Goal: Task Accomplishment & Management: Use online tool/utility

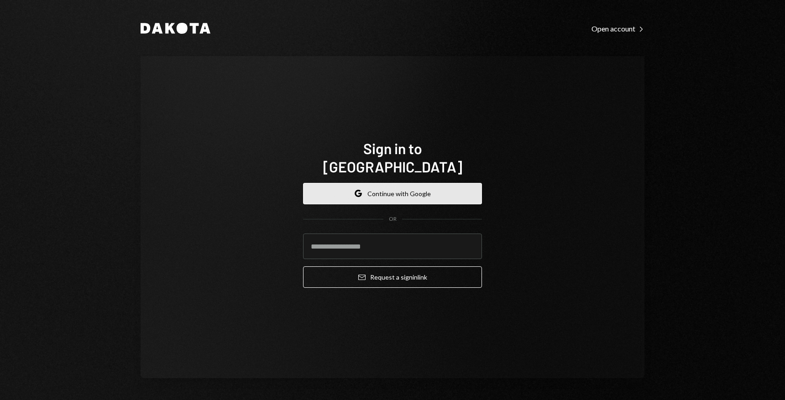
click at [404, 185] on button "Google Continue with Google" at bounding box center [392, 193] width 179 height 21
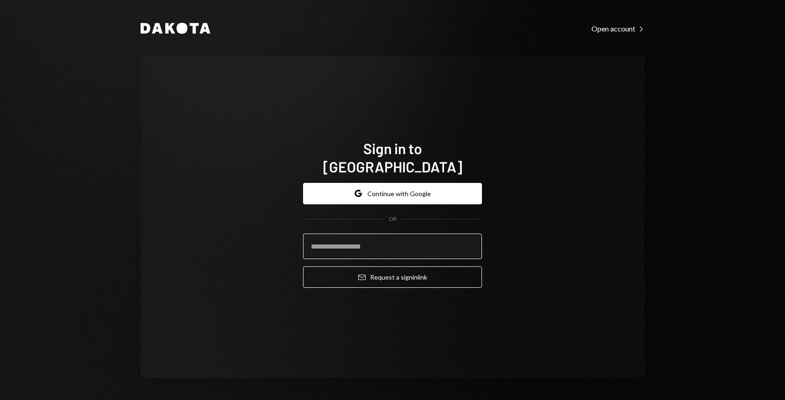
click at [343, 239] on input "email" at bounding box center [392, 247] width 179 height 26
type input "**********"
click at [303, 267] on button "Email Request a sign in link" at bounding box center [392, 277] width 179 height 21
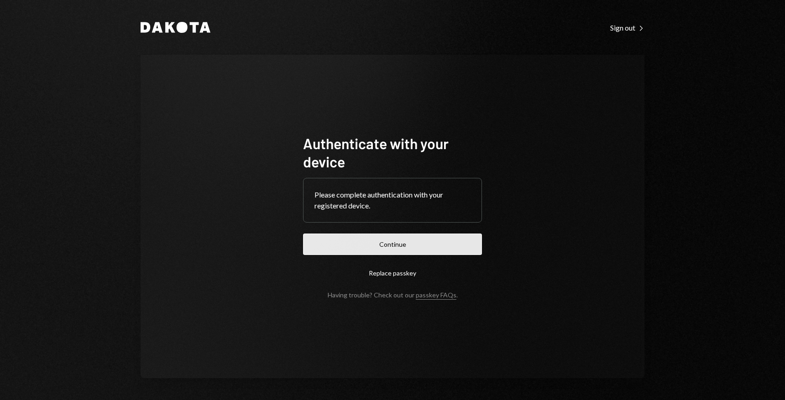
click at [390, 245] on button "Continue" at bounding box center [392, 244] width 179 height 21
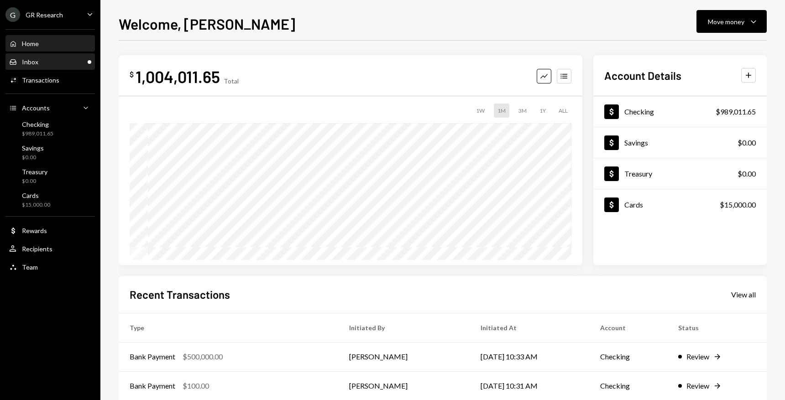
click at [44, 62] on div "Inbox Inbox" at bounding box center [50, 62] width 82 height 8
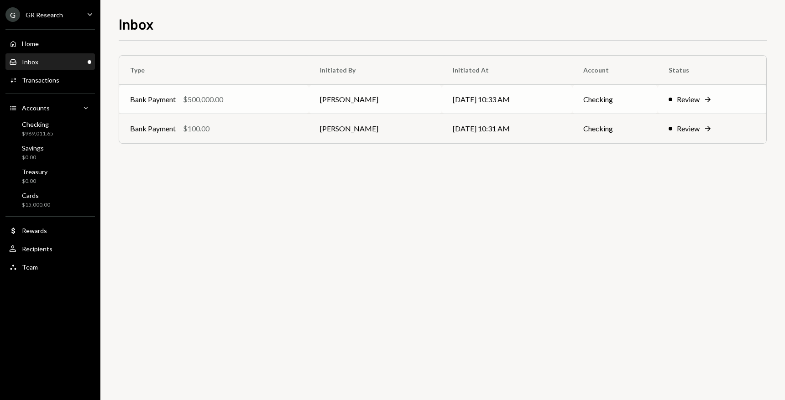
click at [707, 98] on icon "Right Arrow" at bounding box center [707, 99] width 9 height 9
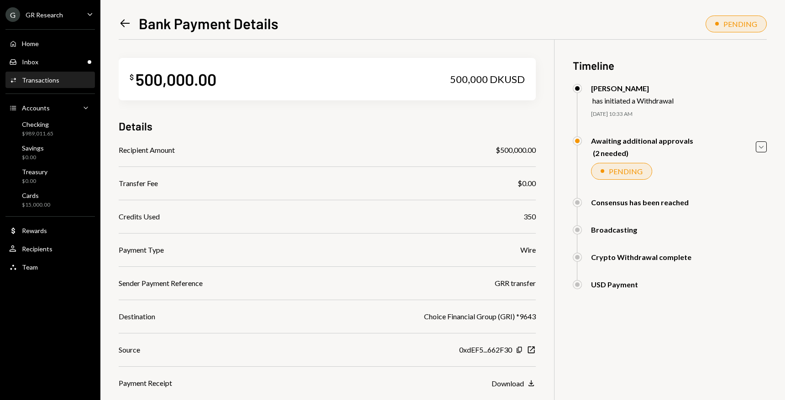
click at [126, 21] on icon "Left Arrow" at bounding box center [125, 23] width 13 height 13
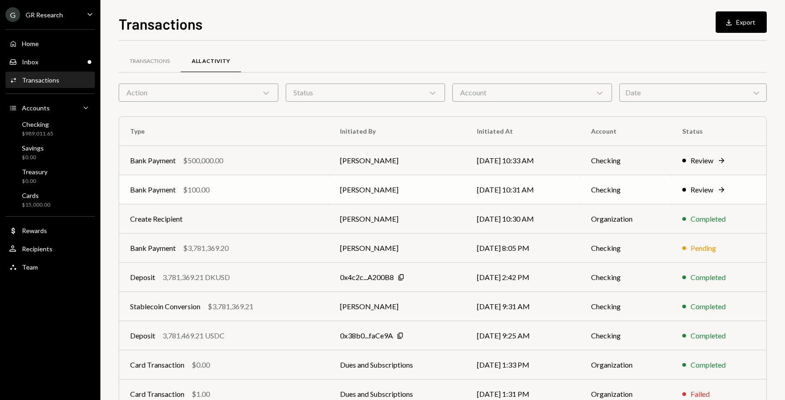
click at [722, 189] on icon "Right Arrow" at bounding box center [721, 189] width 9 height 9
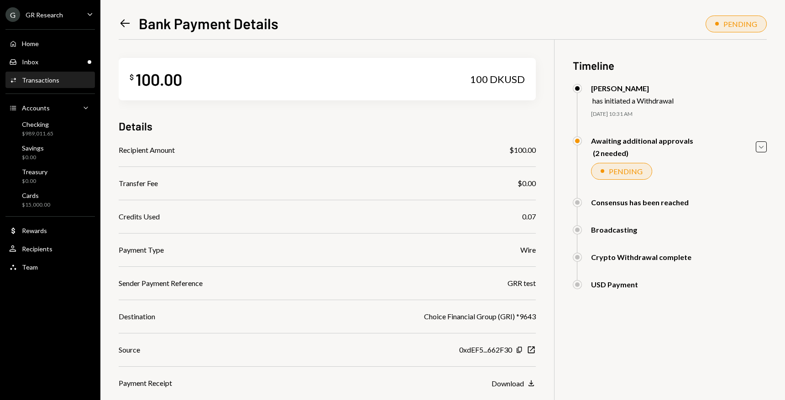
scroll to position [68, 0]
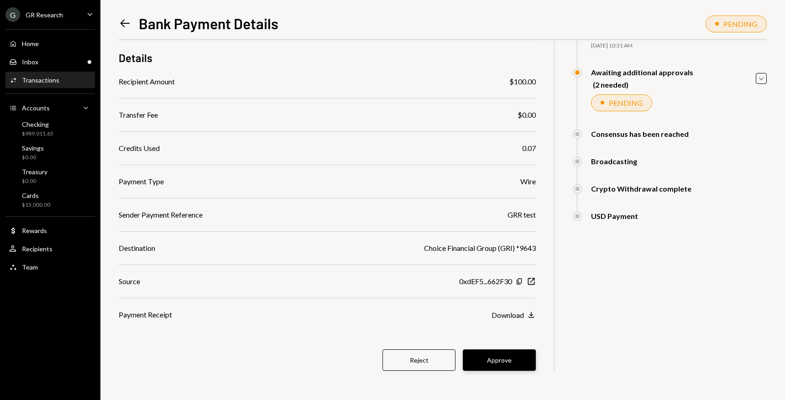
click at [507, 361] on button "Approve" at bounding box center [499, 360] width 73 height 21
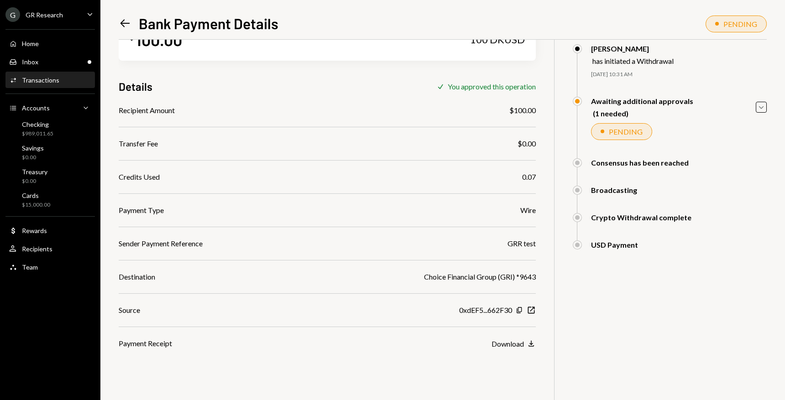
scroll to position [0, 0]
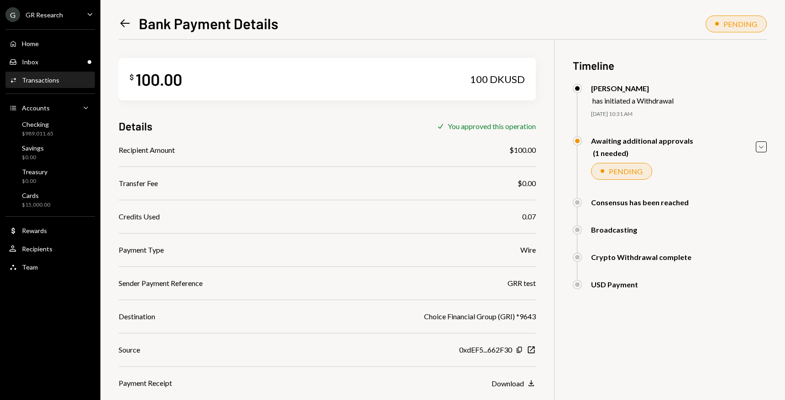
click at [124, 25] on icon "Left Arrow" at bounding box center [125, 23] width 13 height 13
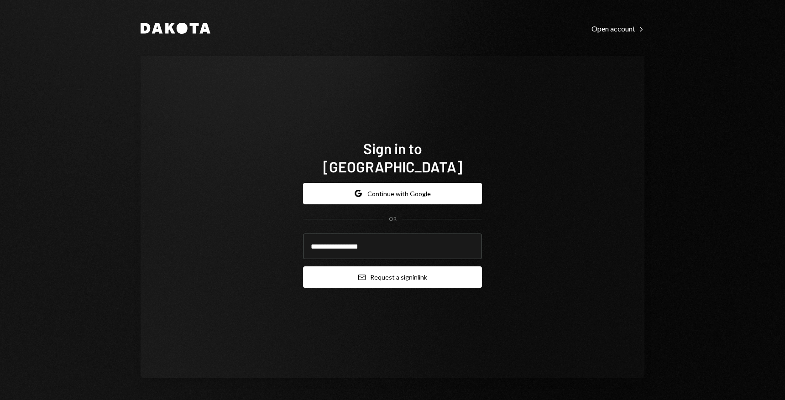
type input "**********"
click at [375, 274] on button "Email Request a sign in link" at bounding box center [392, 277] width 179 height 21
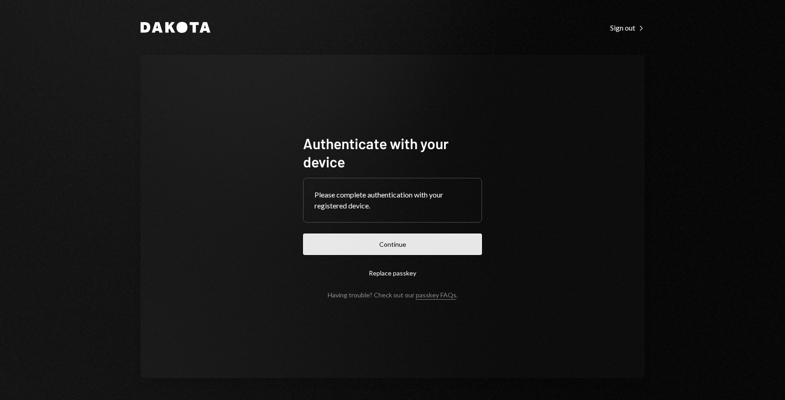
click at [375, 241] on button "Continue" at bounding box center [392, 244] width 179 height 21
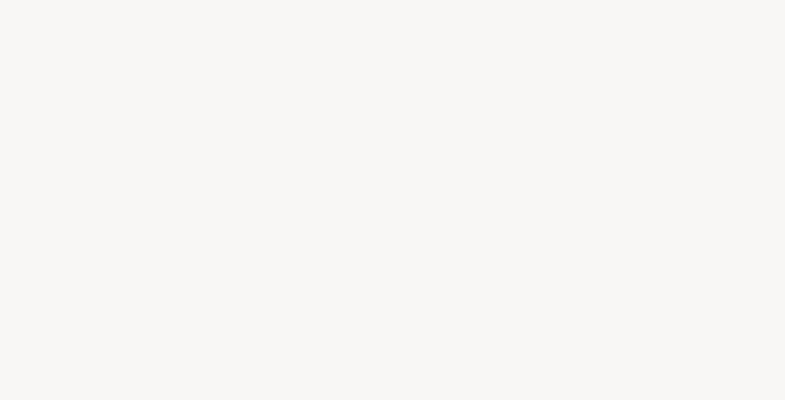
click at [392, 250] on div at bounding box center [392, 200] width 785 height 400
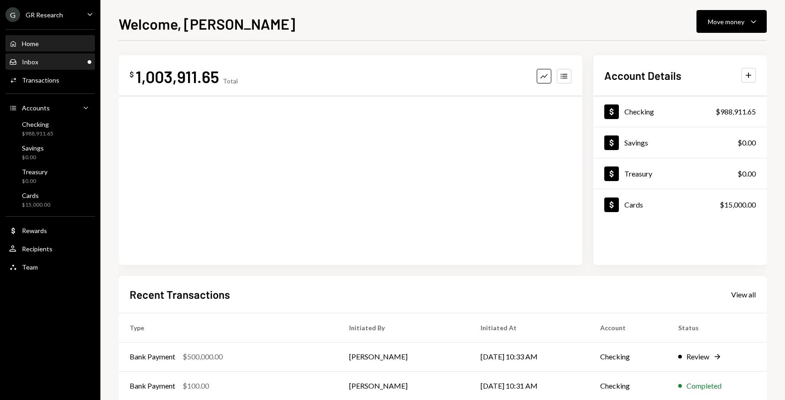
click at [42, 58] on div "Inbox Inbox" at bounding box center [50, 62] width 82 height 8
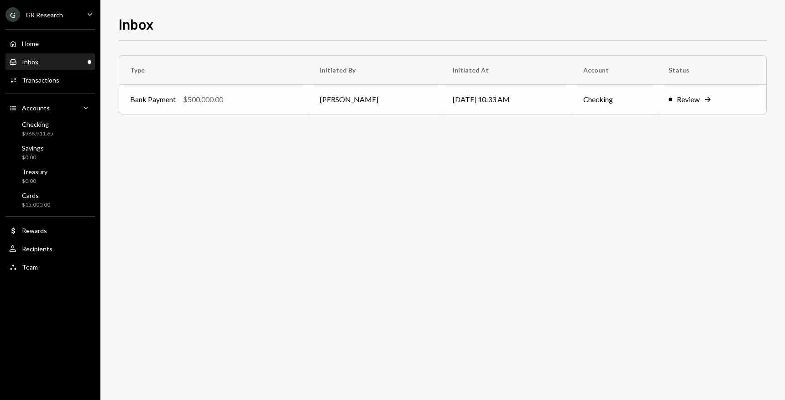
click at [718, 103] on div "Review Right Arrow" at bounding box center [712, 99] width 87 height 11
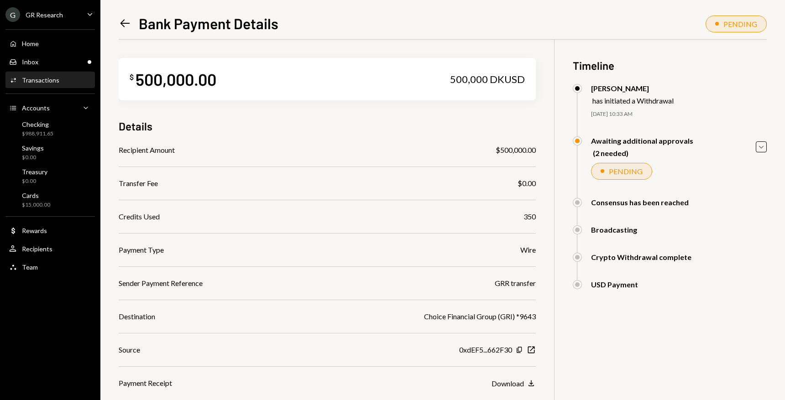
scroll to position [68, 0]
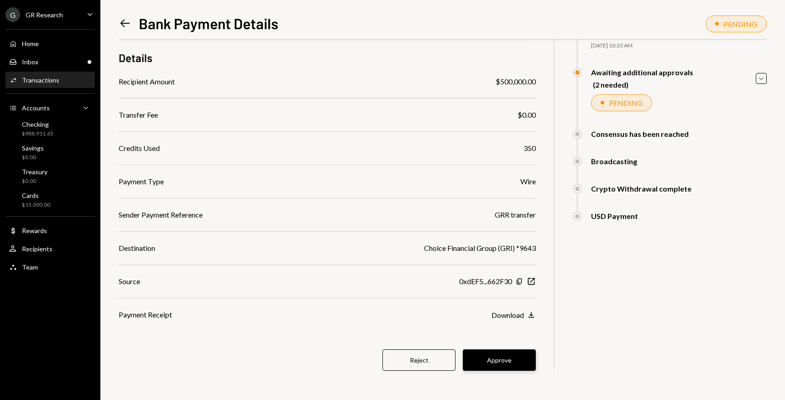
click at [512, 358] on button "Approve" at bounding box center [499, 360] width 73 height 21
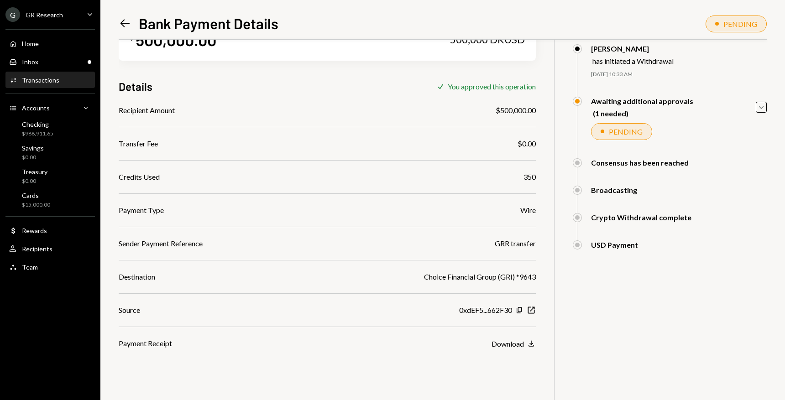
scroll to position [0, 0]
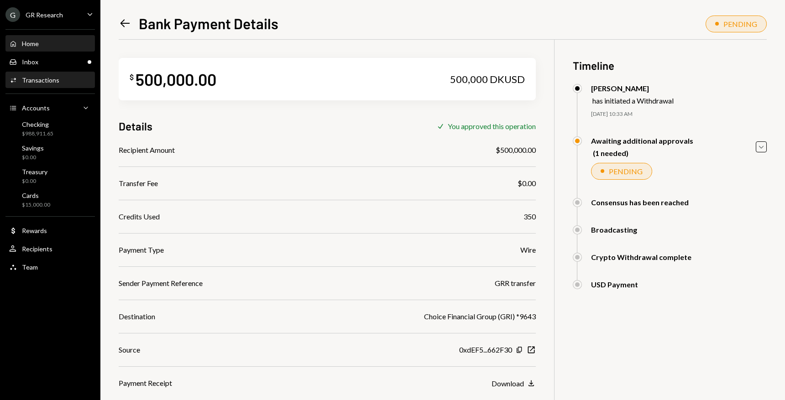
click at [37, 48] on div "Home Home" at bounding box center [50, 44] width 82 height 16
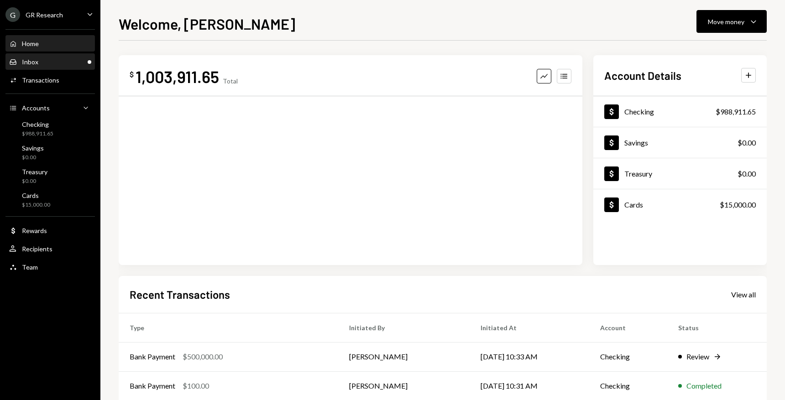
click at [31, 68] on div "Inbox Inbox" at bounding box center [50, 62] width 82 height 16
